Goal: Information Seeking & Learning: Find specific fact

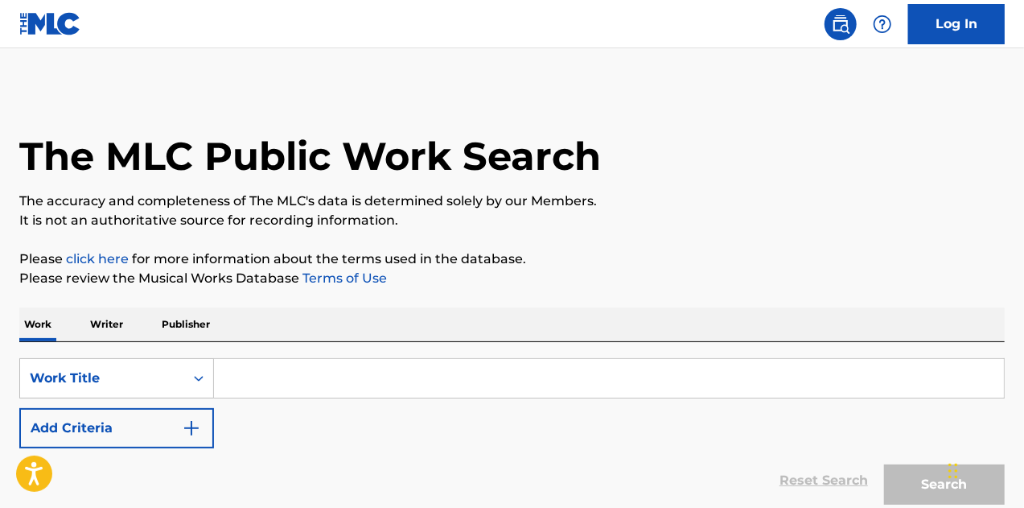
click at [394, 371] on input "Search Form" at bounding box center [609, 378] width 790 height 39
paste input "Bird on a Wire"
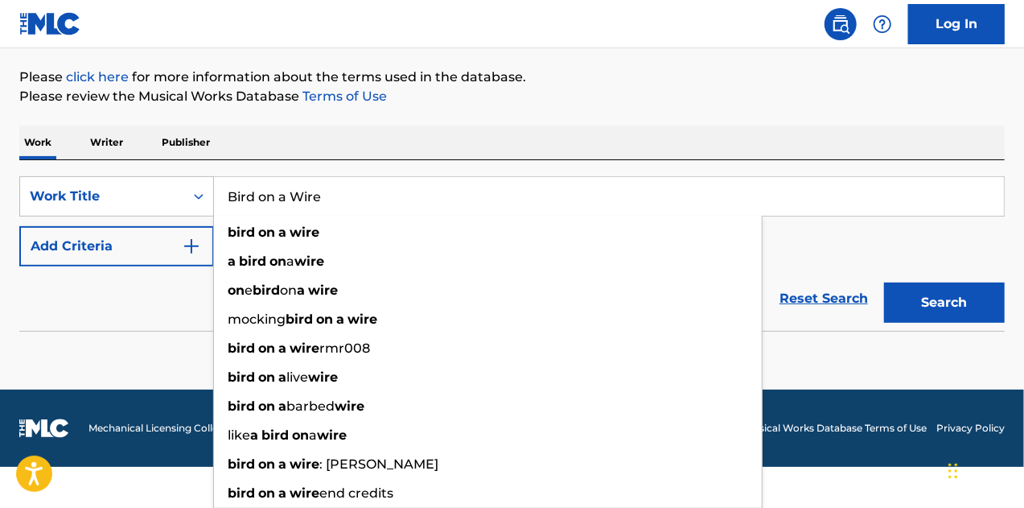
type input "Bird on a Wire"
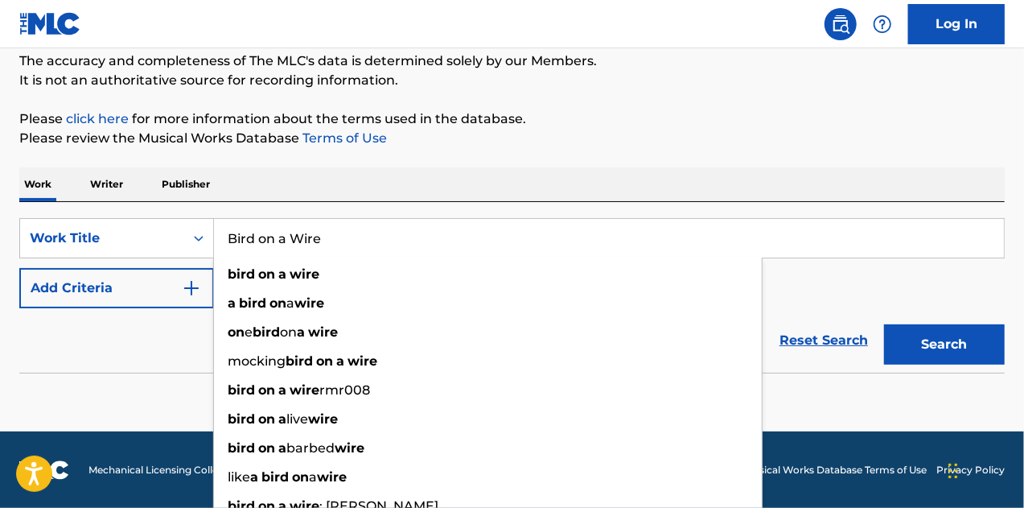
click at [932, 286] on form "SearchWithCriteriaeb87ca4c-2ed5-4d31-93aa-87b4b8f3ae1d Work Title Bird on a Wir…" at bounding box center [512, 295] width 986 height 155
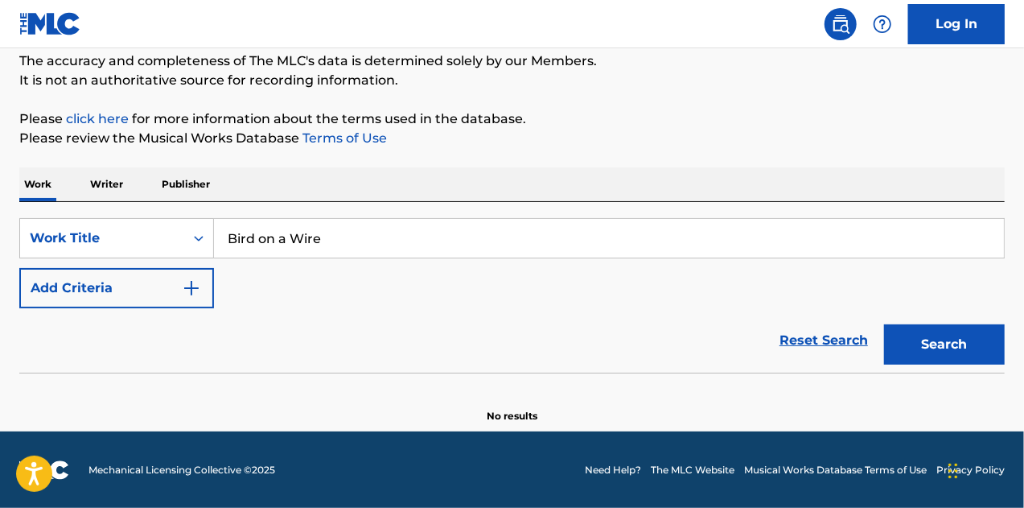
click at [961, 356] on button "Search" at bounding box center [944, 344] width 121 height 40
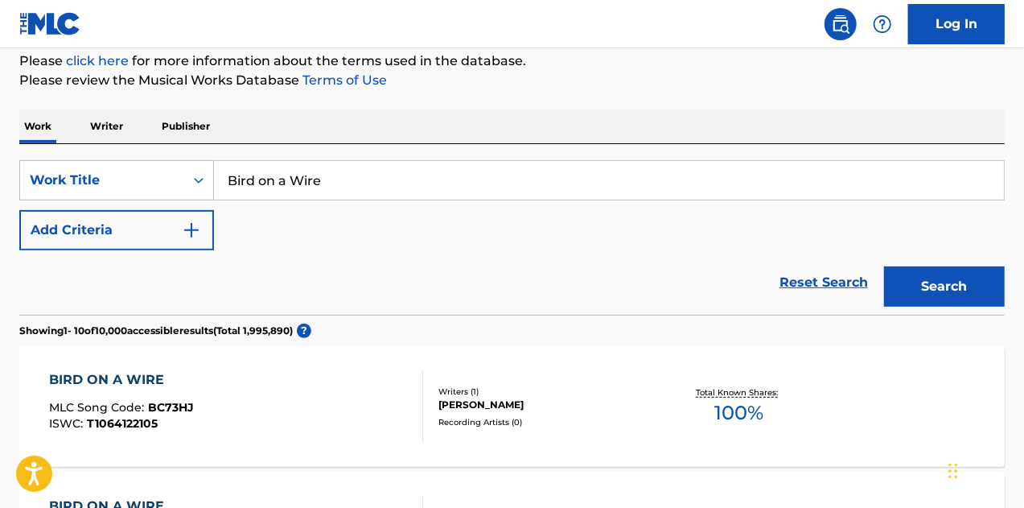
scroll to position [174, 0]
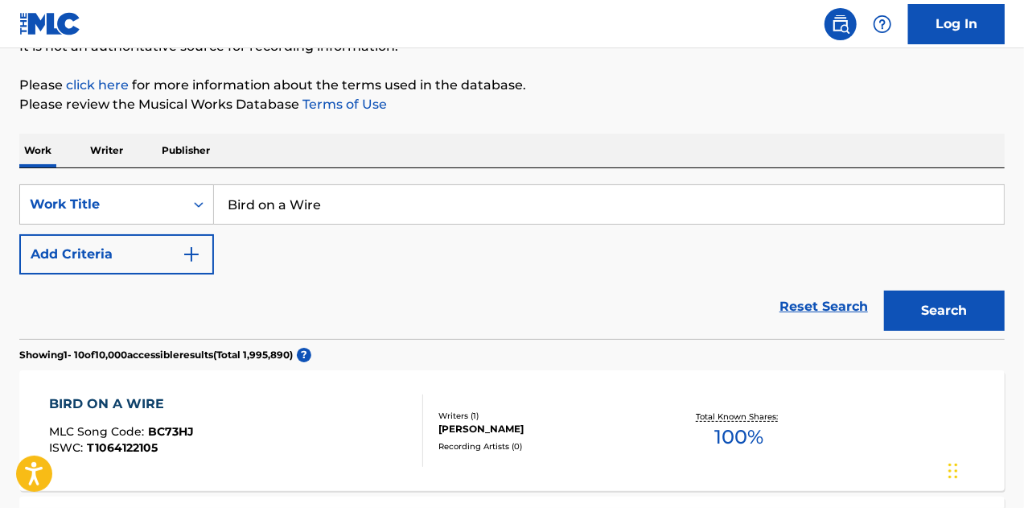
click at [203, 253] on button "Add Criteria" at bounding box center [116, 254] width 195 height 40
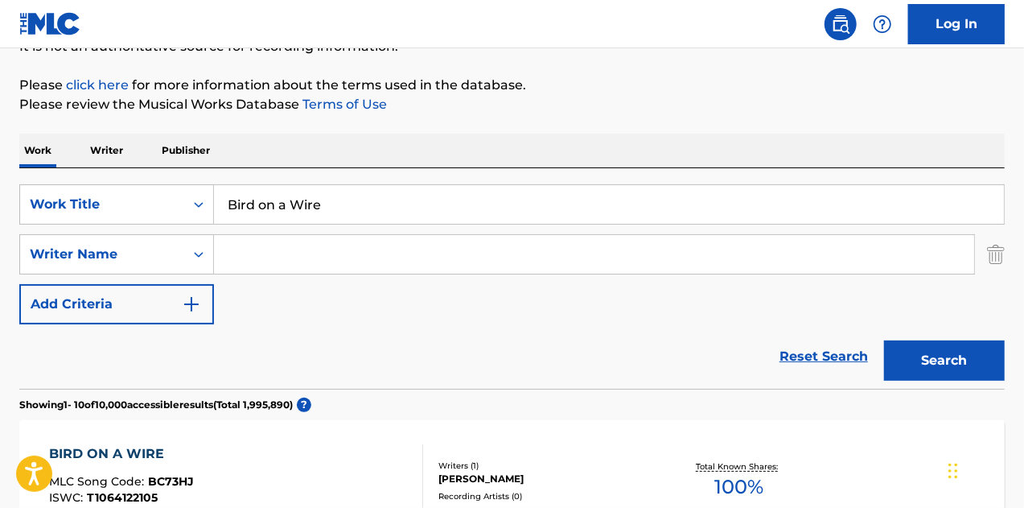
click at [353, 273] on input "Search Form" at bounding box center [594, 254] width 760 height 39
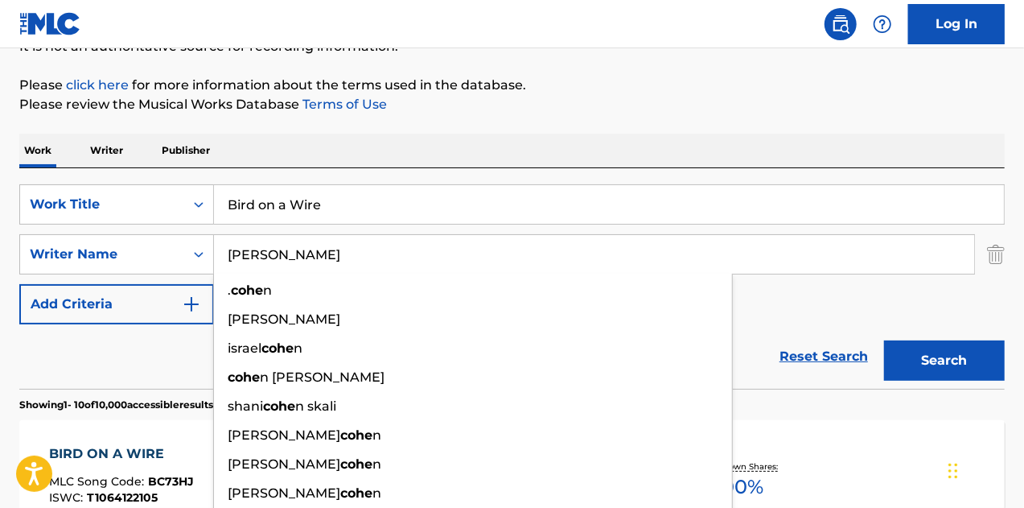
type input "[PERSON_NAME]"
click at [884, 340] on button "Search" at bounding box center [944, 360] width 121 height 40
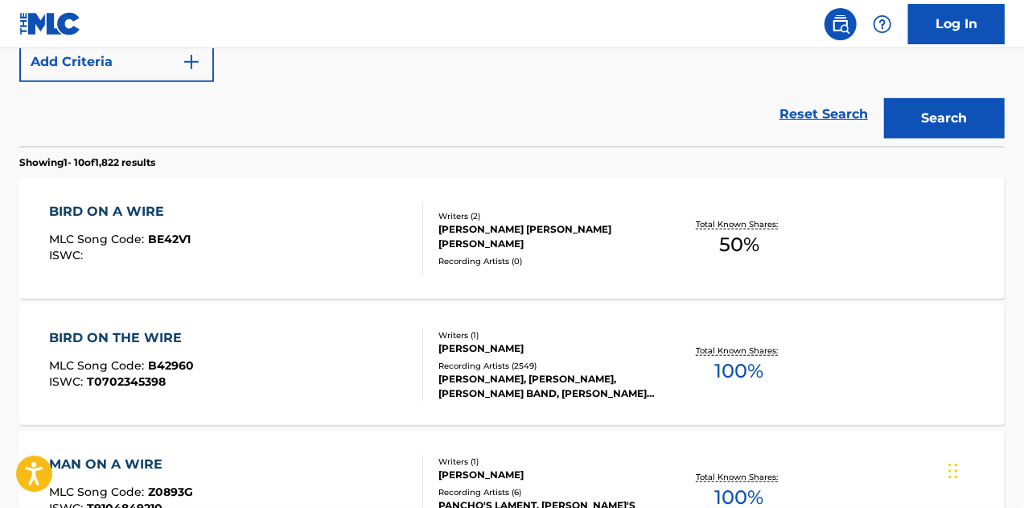
scroll to position [423, 0]
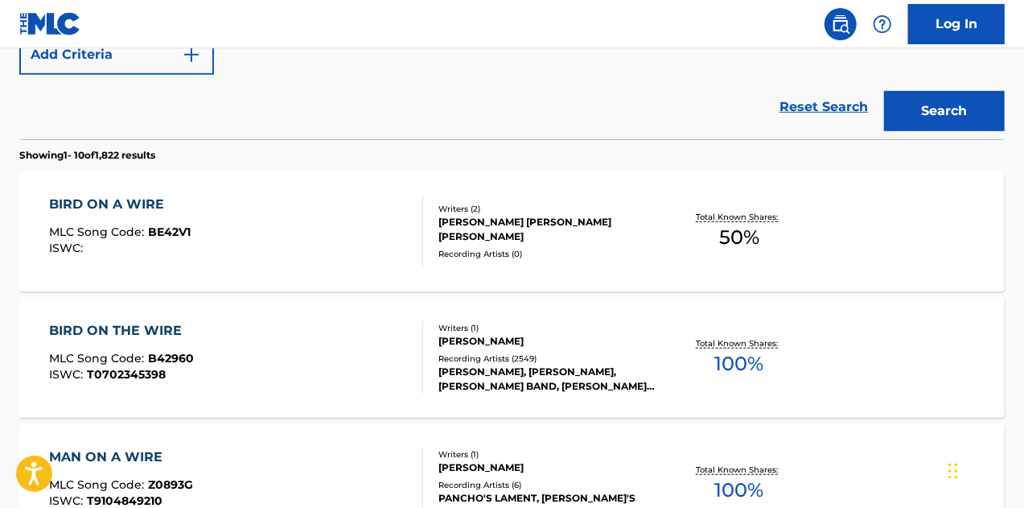
click at [311, 348] on div "BIRD ON THE WIRE MLC Song Code : B42960 ISWC : T0702345398" at bounding box center [236, 357] width 375 height 72
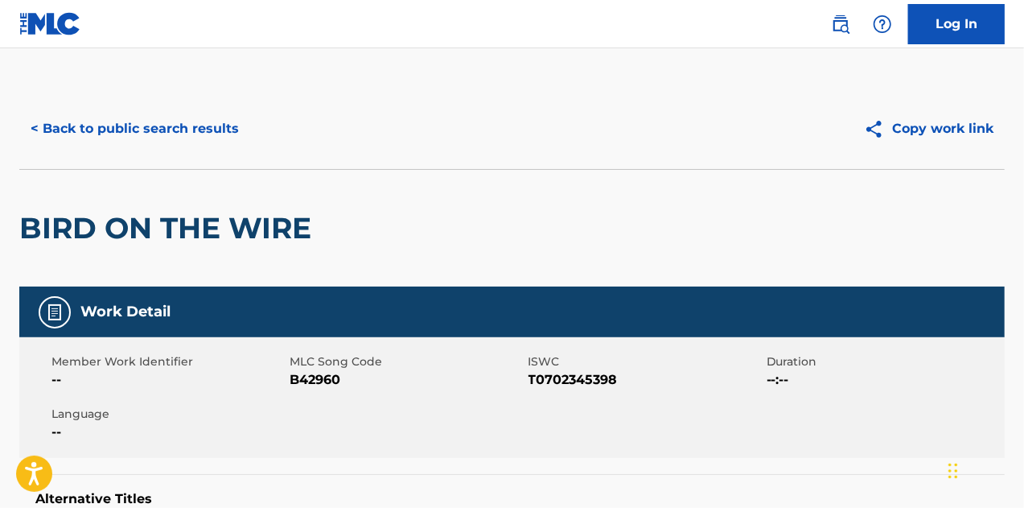
click at [311, 374] on span "B42960" at bounding box center [407, 379] width 234 height 19
copy span "B42960"
click at [159, 133] on button "< Back to public search results" at bounding box center [134, 129] width 231 height 40
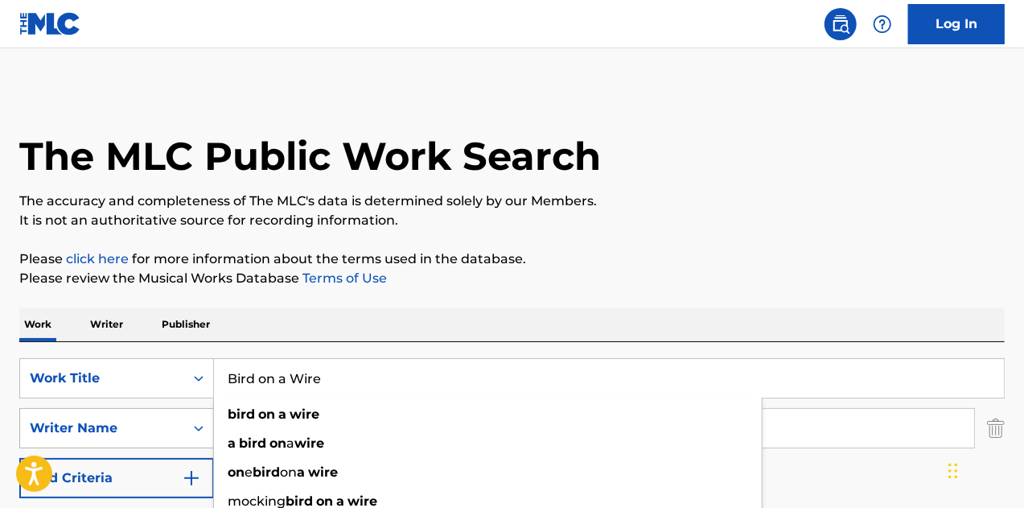
drag, startPoint x: 349, startPoint y: 379, endPoint x: 106, endPoint y: 409, distance: 244.8
click at [106, 409] on div "SearchWithCriteriaeb87ca4c-2ed5-4d31-93aa-87b4b8f3ae1d Work Title Bird on a Wir…" at bounding box center [512, 428] width 986 height 140
paste input "Diamonds in the Min"
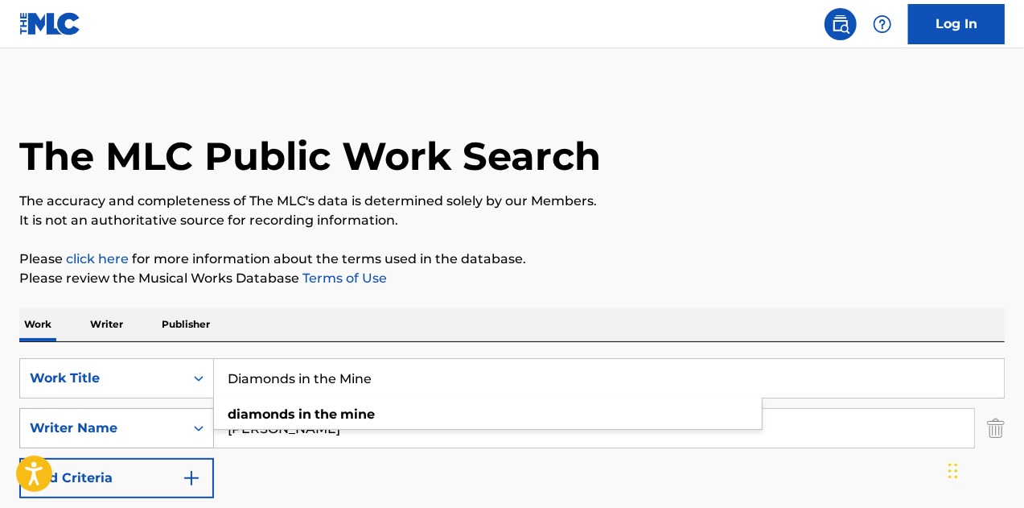
type input "Diamonds in the Mine"
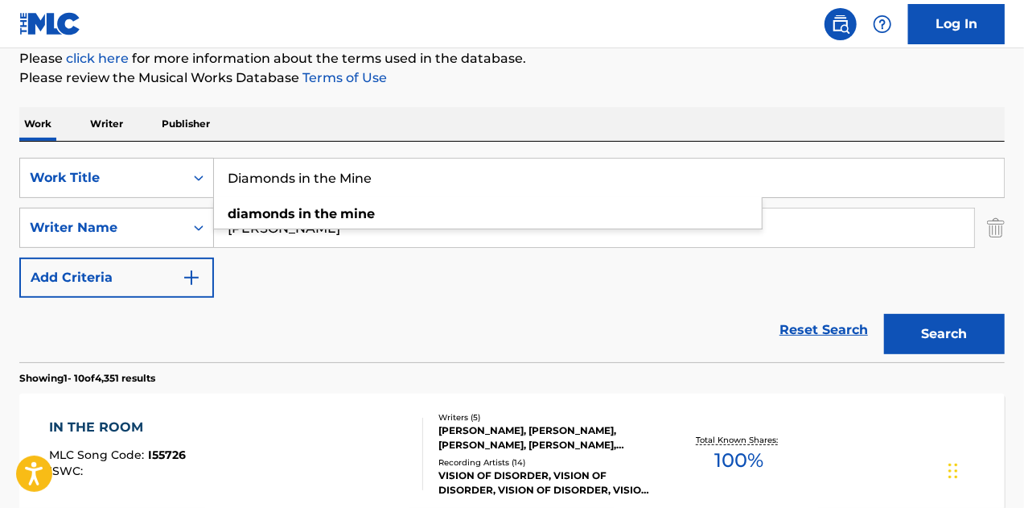
scroll to position [201, 0]
click at [951, 331] on button "Search" at bounding box center [944, 333] width 121 height 40
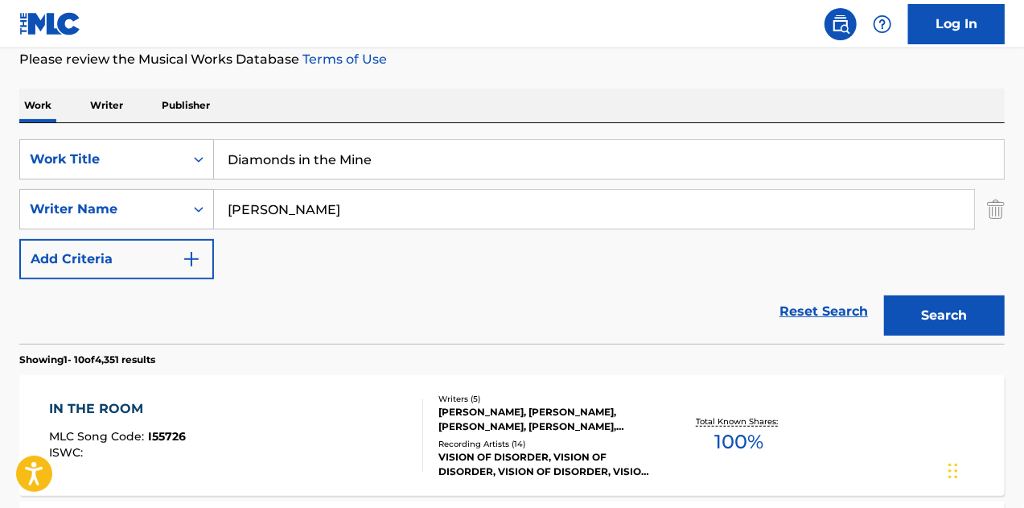
scroll to position [213, 0]
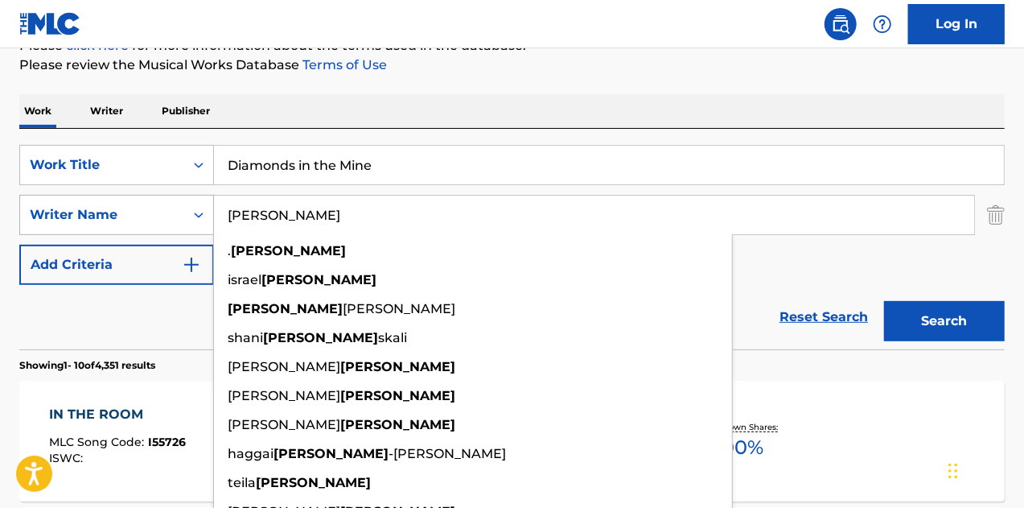
drag, startPoint x: 501, startPoint y: 213, endPoint x: 130, endPoint y: 215, distance: 370.2
click at [130, 215] on div "SearchWithCriteriab6c69d49-a5c5-4a3f-9578-44a86df27115 Writer Name [PERSON_NAME…" at bounding box center [512, 215] width 986 height 40
click at [884, 301] on button "Search" at bounding box center [944, 321] width 121 height 40
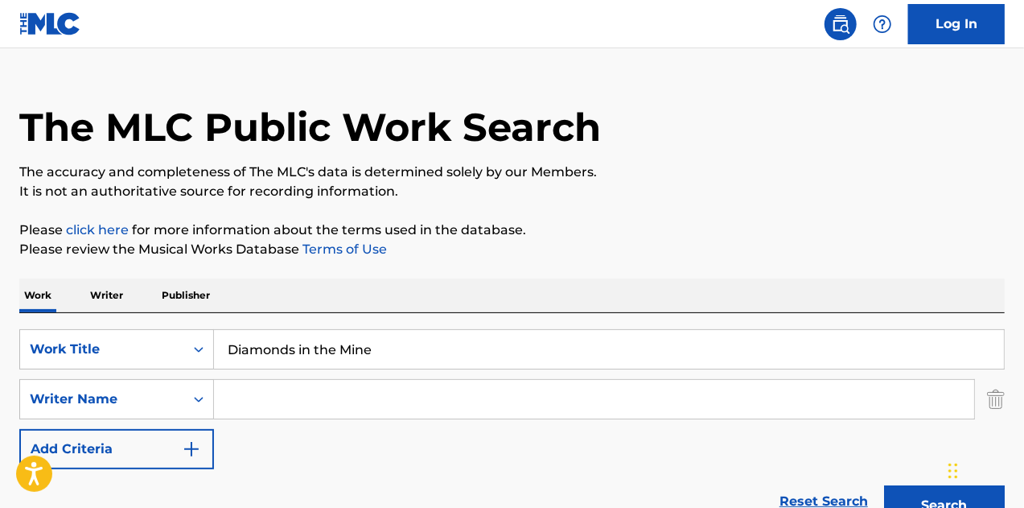
scroll to position [25, 0]
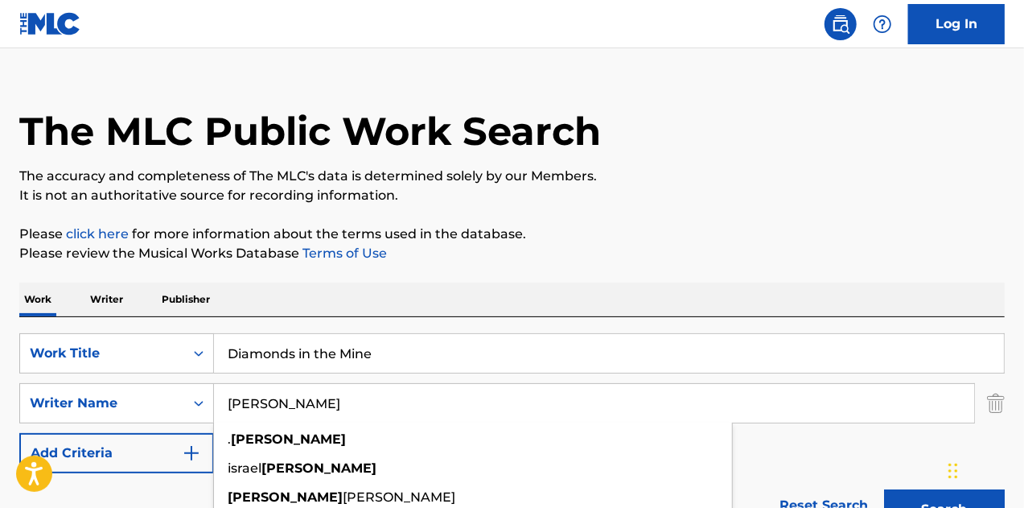
type input "[PERSON_NAME]"
click at [884, 489] on button "Search" at bounding box center [944, 509] width 121 height 40
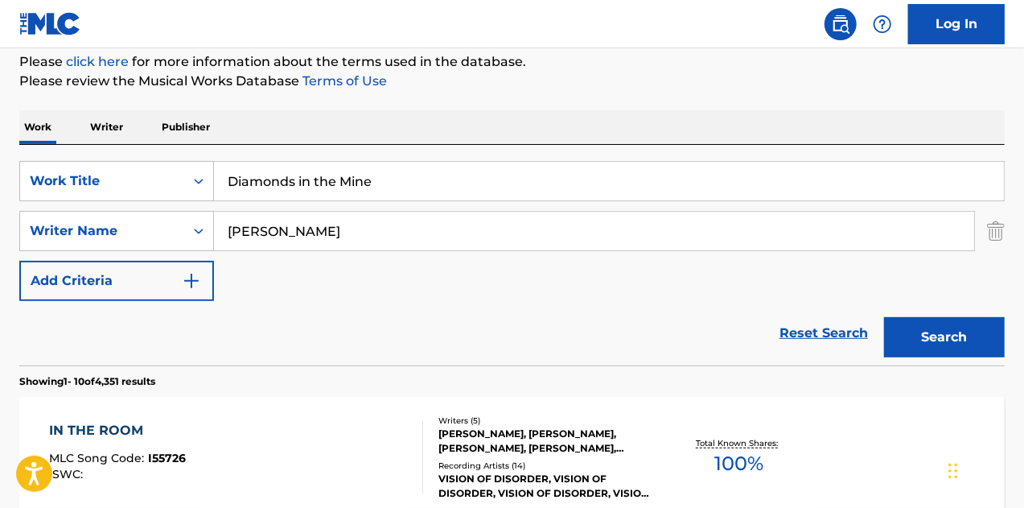
scroll to position [134, 0]
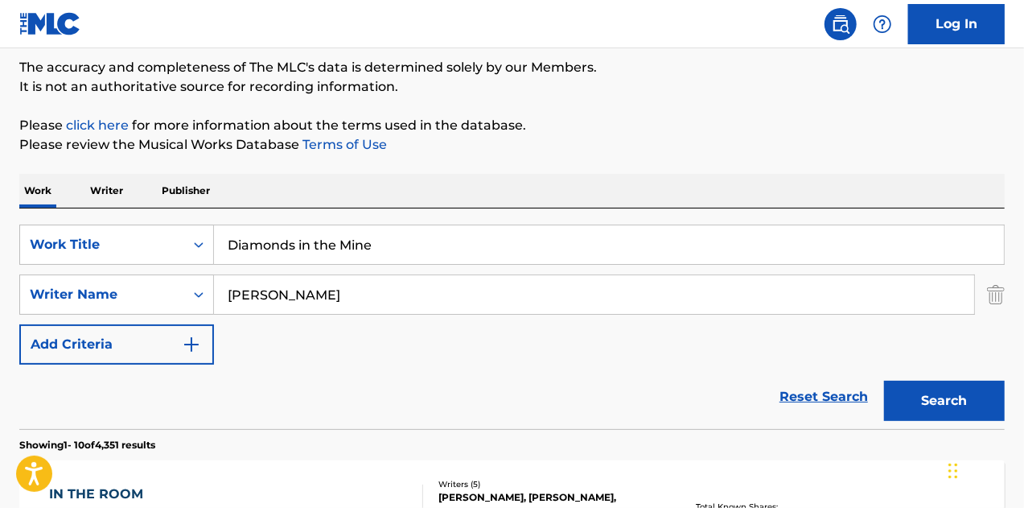
click at [438, 250] on input "Diamonds in the Mine" at bounding box center [609, 244] width 790 height 39
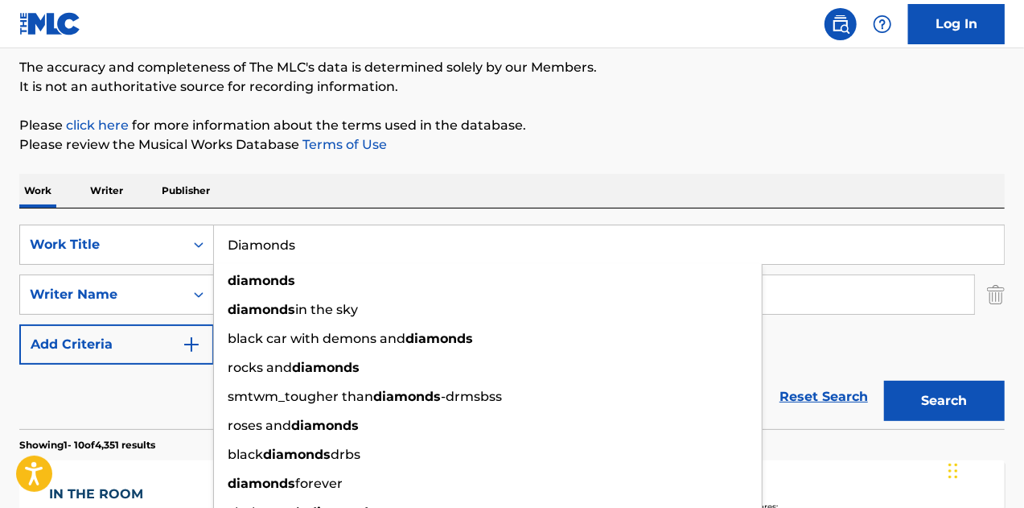
click at [884, 381] on button "Search" at bounding box center [944, 401] width 121 height 40
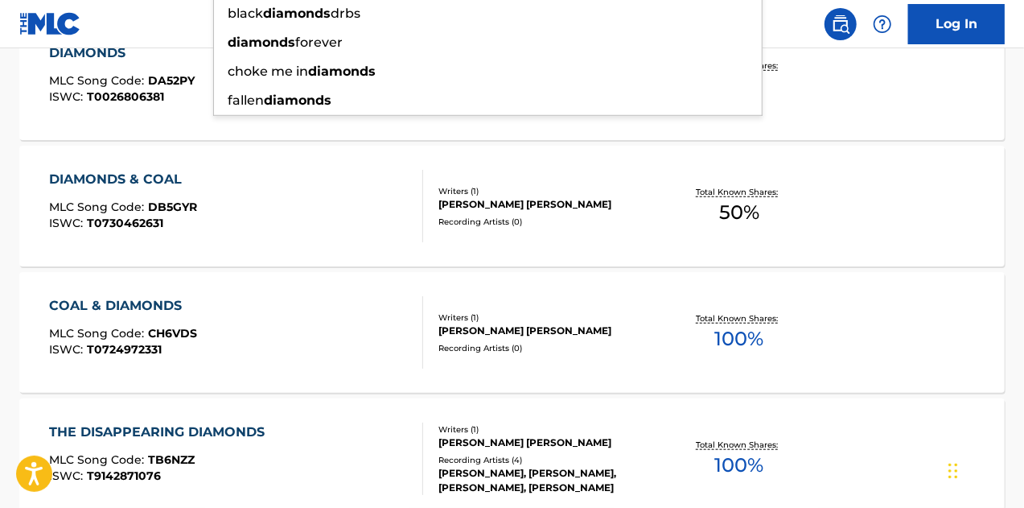
scroll to position [0, 0]
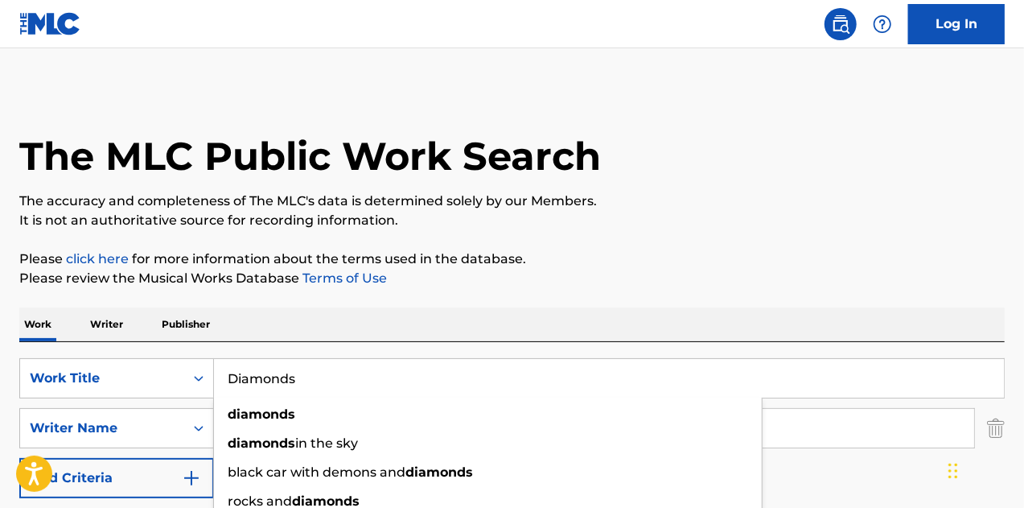
drag, startPoint x: 343, startPoint y: 352, endPoint x: 303, endPoint y: 355, distance: 40.3
click at [303, 355] on div "SearchWithCriteriaeb87ca4c-2ed5-4d31-93aa-87b4b8f3ae1d Work Title Diamonds diam…" at bounding box center [512, 452] width 986 height 220
drag, startPoint x: 360, startPoint y: 368, endPoint x: 0, endPoint y: 371, distance: 359.7
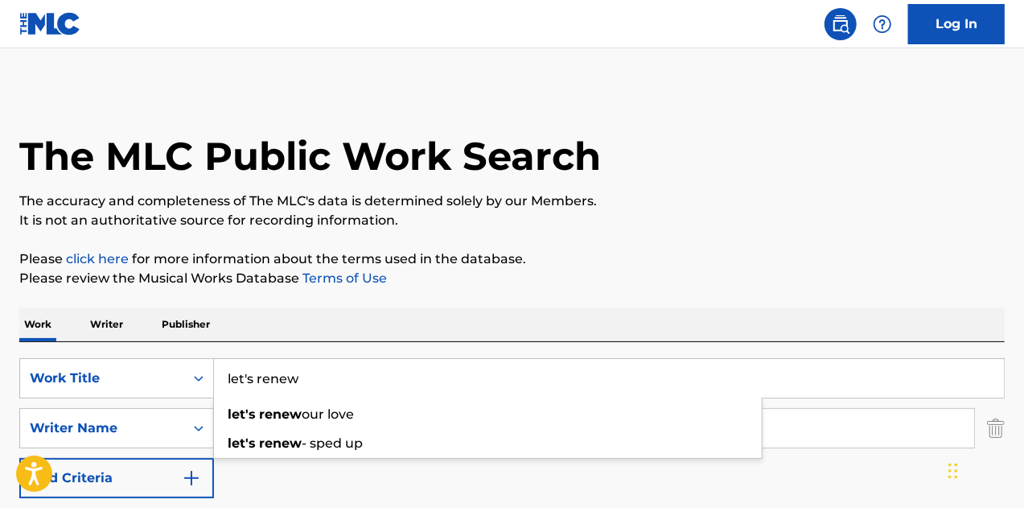
type input "let's renew"
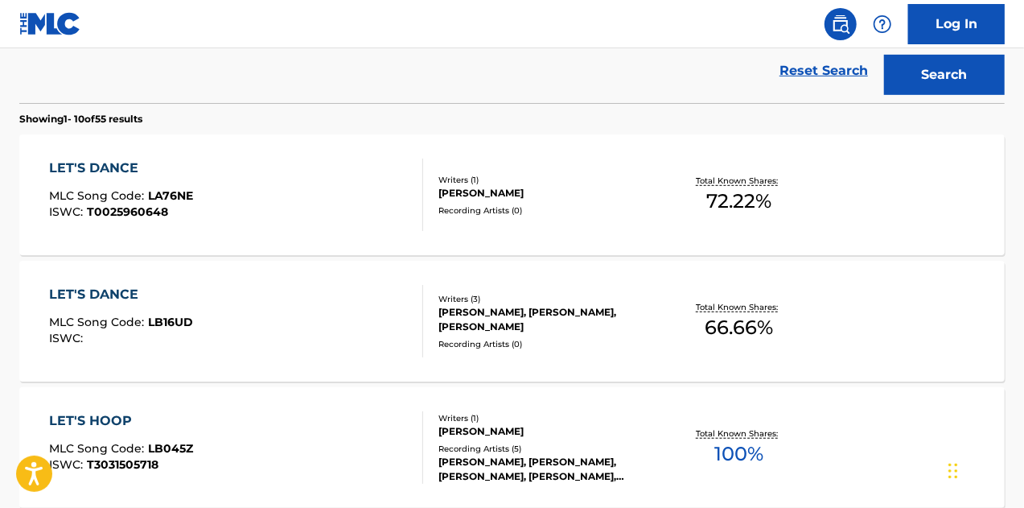
scroll to position [460, 0]
